Goal: Find specific page/section: Find specific page/section

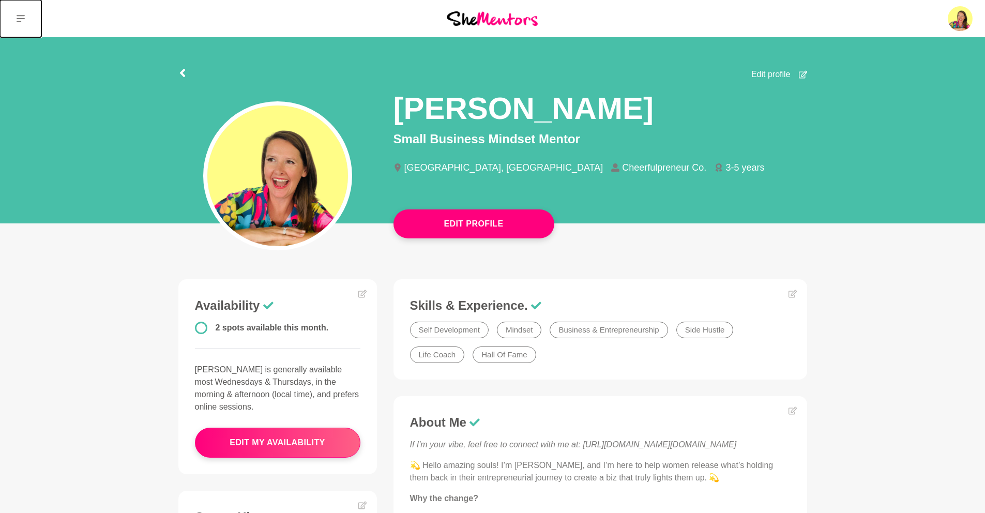
click at [17, 20] on icon at bounding box center [21, 18] width 8 height 8
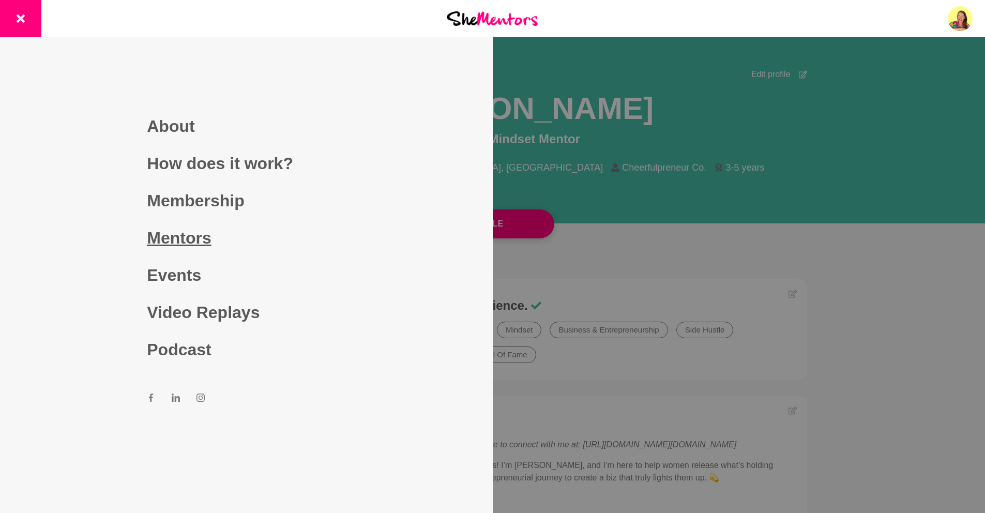
click at [178, 238] on link "Mentors" at bounding box center [246, 237] width 199 height 37
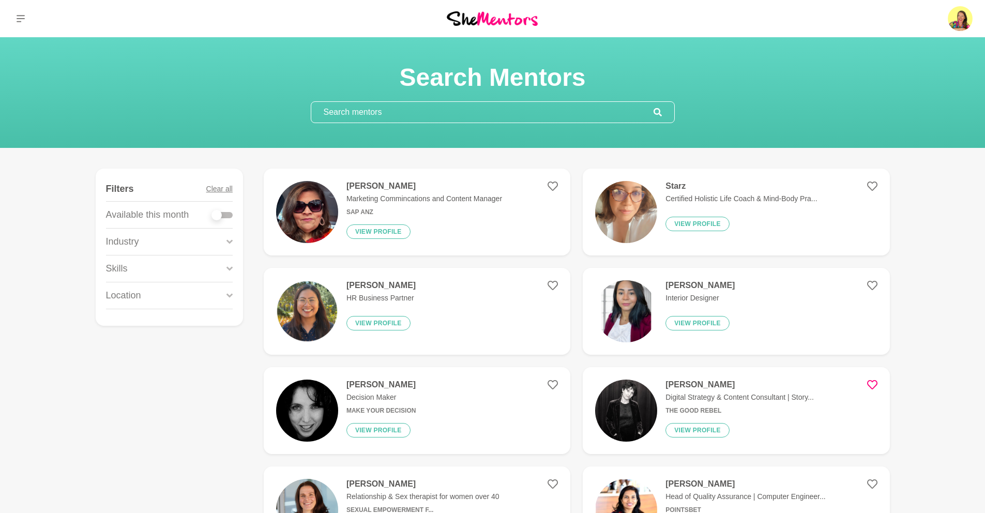
click at [425, 107] on input "text" at bounding box center [482, 112] width 342 height 21
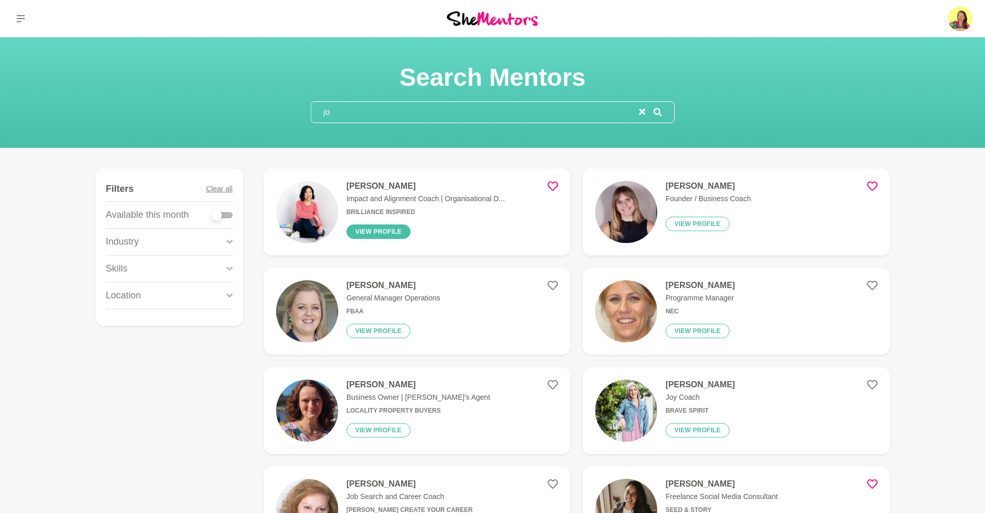
type input "jo"
click at [392, 226] on button "View profile" at bounding box center [379, 232] width 64 height 14
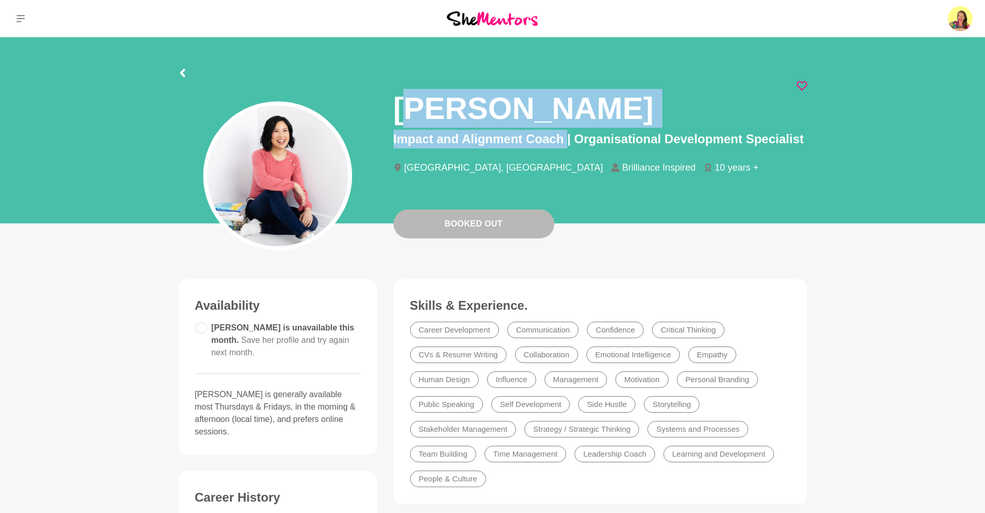
drag, startPoint x: 403, startPoint y: 104, endPoint x: 442, endPoint y: 123, distance: 43.3
click at [564, 136] on div "[PERSON_NAME] Impact and Alignment Coach | Organisational Development Specialis…" at bounding box center [601, 136] width 414 height 110
drag, startPoint x: 439, startPoint y: 119, endPoint x: 417, endPoint y: 110, distance: 23.0
click at [438, 119] on h1 "[PERSON_NAME]" at bounding box center [524, 108] width 260 height 39
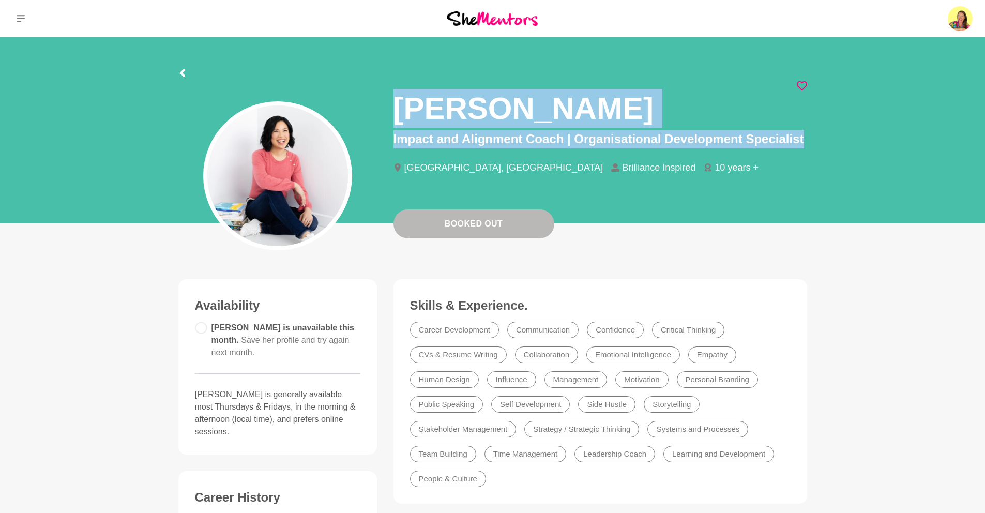
drag, startPoint x: 397, startPoint y: 103, endPoint x: 815, endPoint y: 139, distance: 420.0
click at [815, 139] on section "[PERSON_NAME] Impact and Alignment Coach | Organisational Development Specialis…" at bounding box center [493, 133] width 662 height 192
copy div "[PERSON_NAME] Impact and Alignment Coach | Organisational Development Specialist"
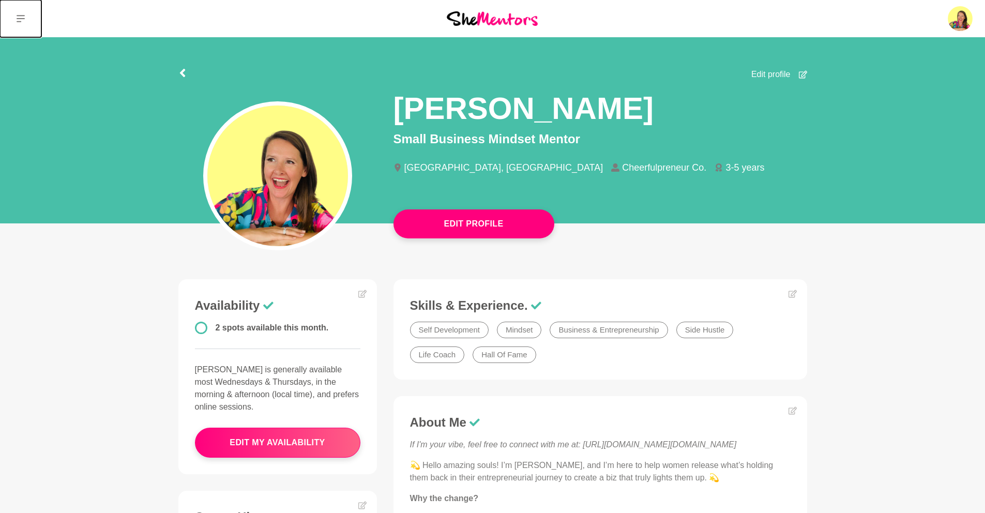
click at [24, 14] on icon at bounding box center [21, 18] width 8 height 8
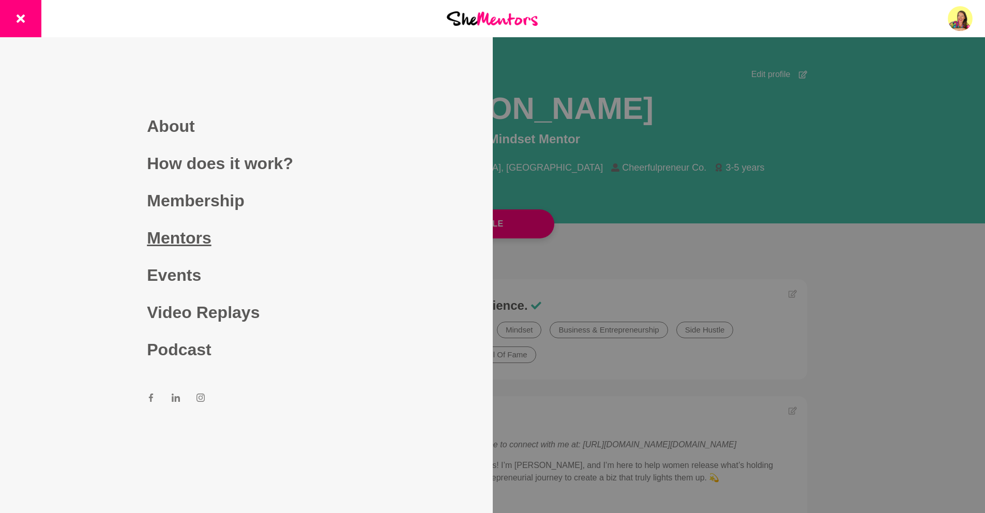
click at [189, 239] on link "Mentors" at bounding box center [246, 237] width 199 height 37
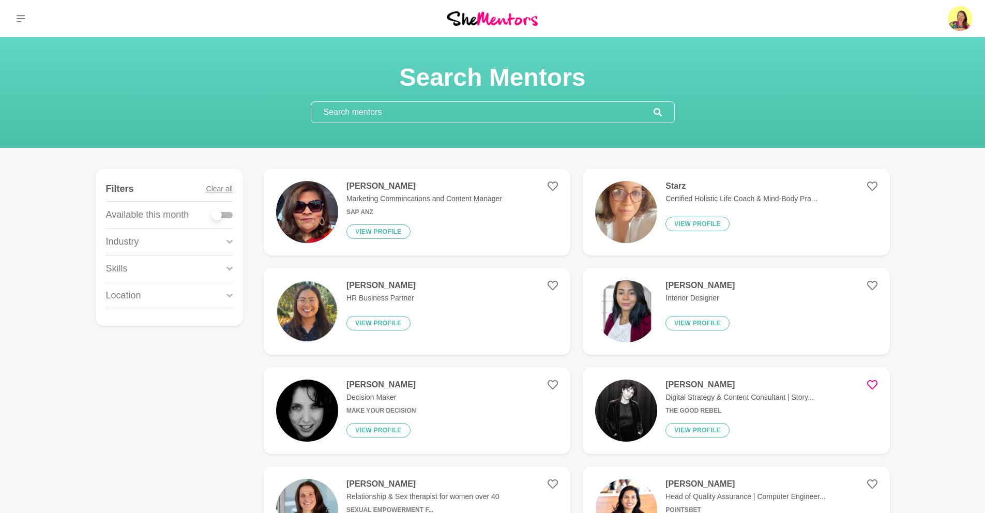
click at [380, 110] on input "text" at bounding box center [482, 112] width 342 height 21
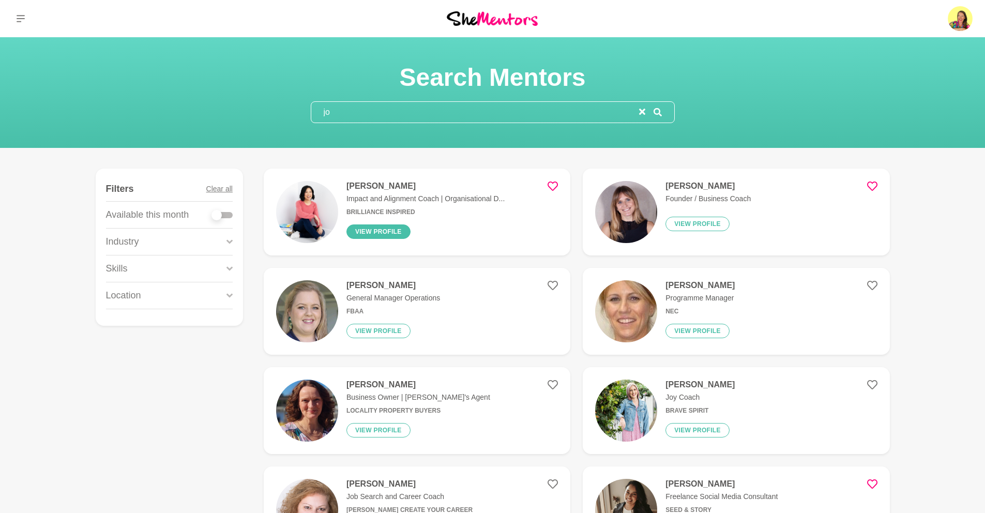
type input "jo"
click at [379, 232] on button "View profile" at bounding box center [379, 232] width 64 height 14
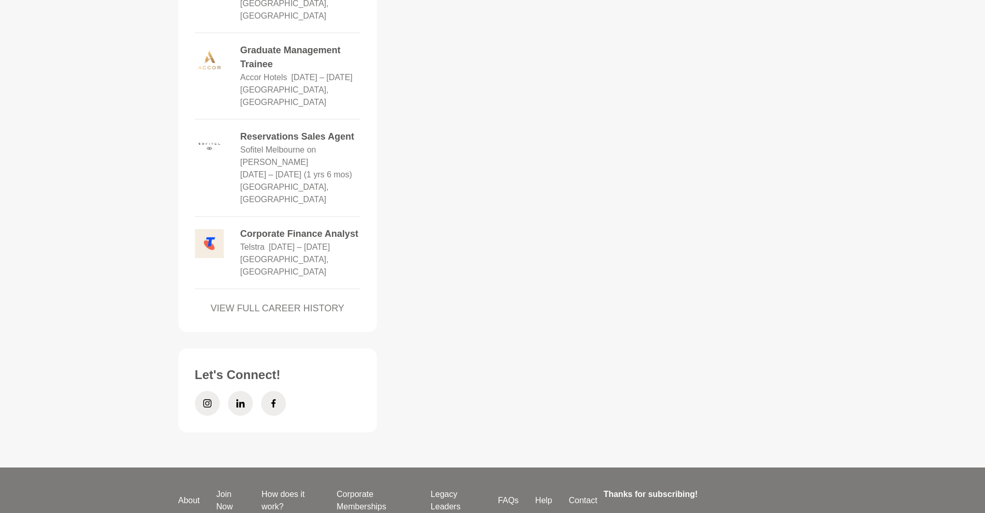
scroll to position [1281, 0]
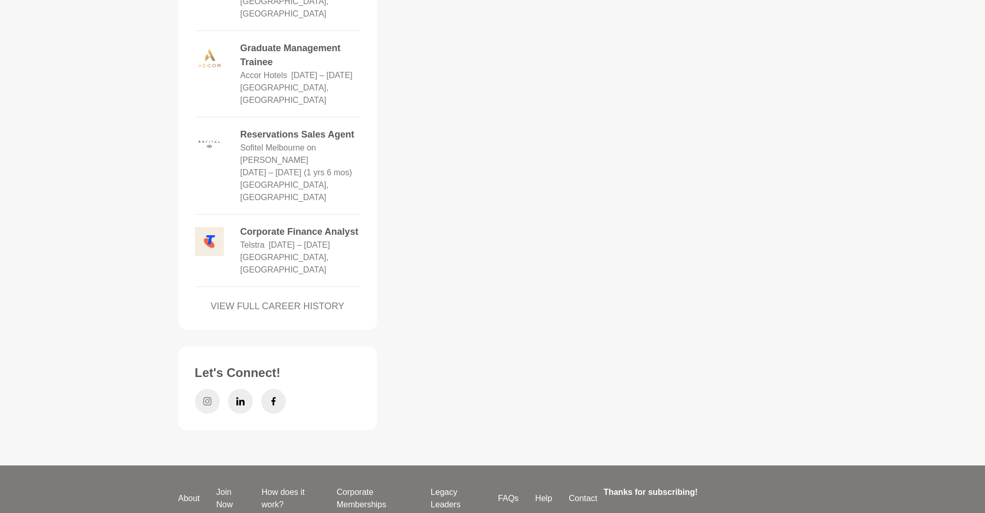
click at [203, 389] on icon at bounding box center [207, 401] width 8 height 25
click at [238, 389] on icon at bounding box center [240, 401] width 8 height 25
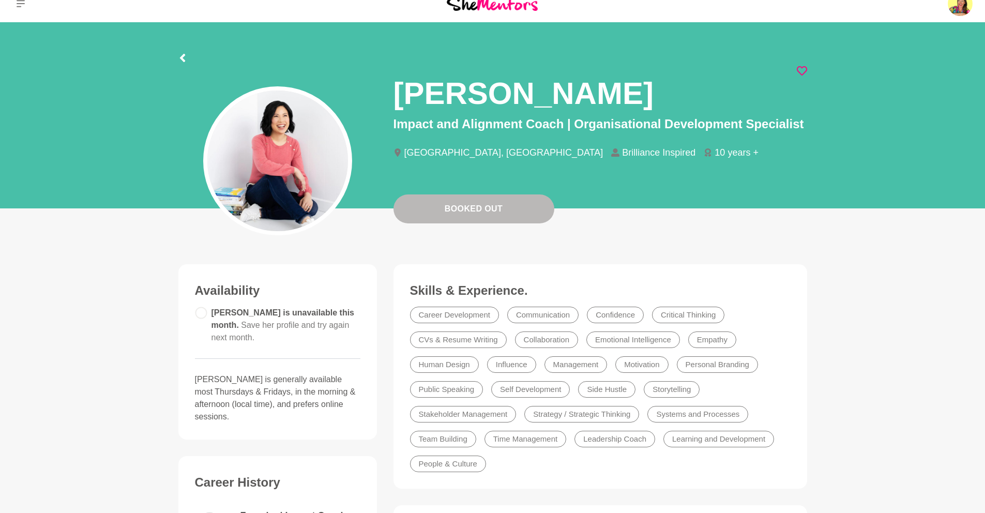
scroll to position [14, 0]
